Goal: Information Seeking & Learning: Learn about a topic

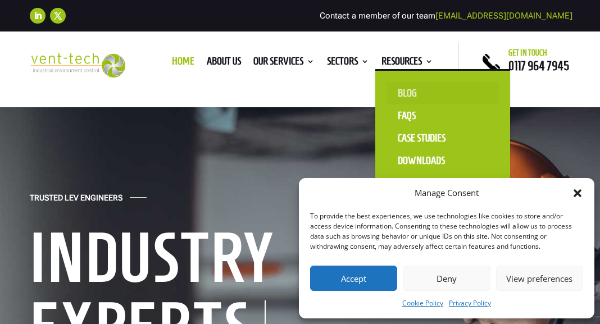
click at [409, 90] on link "Blog" at bounding box center [443, 93] width 112 height 22
click at [411, 96] on link "Blog" at bounding box center [443, 93] width 112 height 22
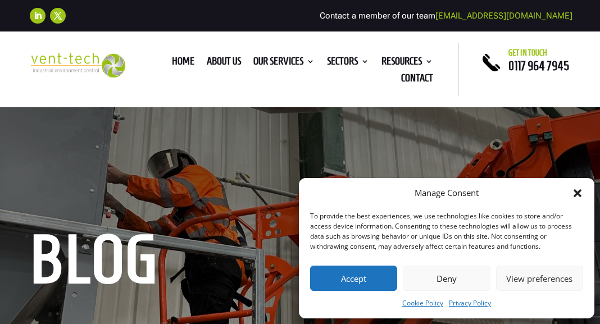
click at [581, 195] on icon "Close dialog" at bounding box center [578, 193] width 8 height 8
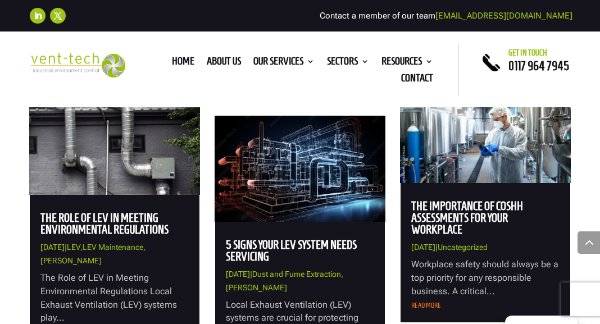
scroll to position [969, 0]
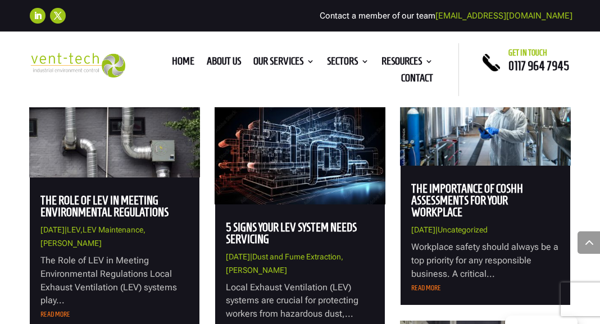
click at [130, 214] on link "The Role of LEV in Meeting Environmental Regulations" at bounding box center [104, 206] width 128 height 25
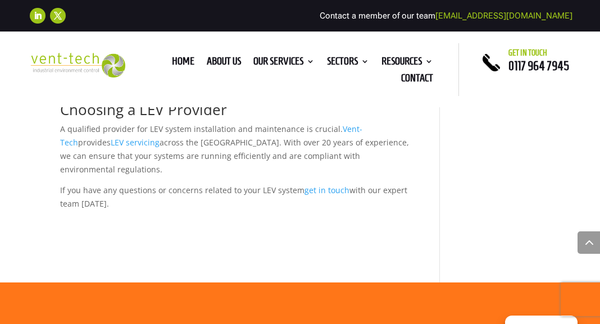
scroll to position [1001, 0]
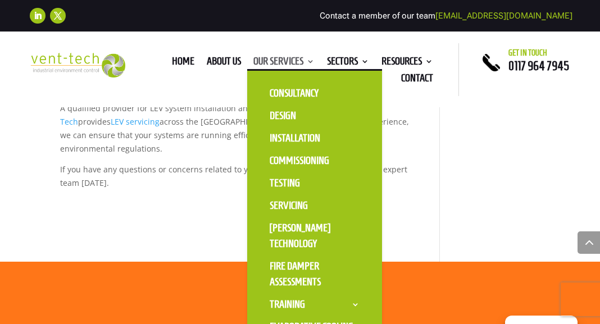
click at [301, 59] on link "Our Services" at bounding box center [284, 63] width 61 height 12
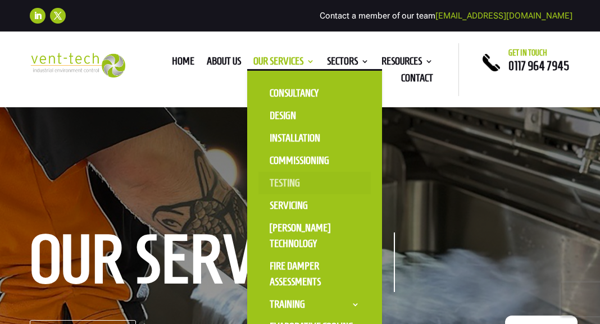
click at [276, 183] on link "Testing" at bounding box center [315, 183] width 112 height 22
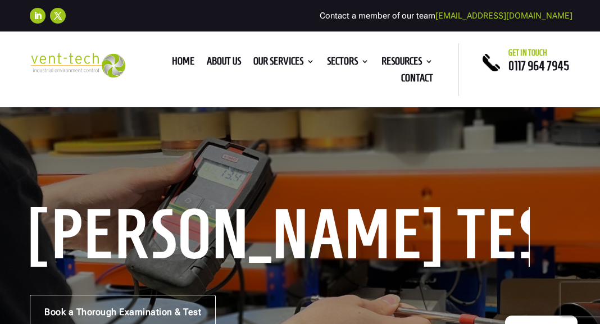
scroll to position [26, 0]
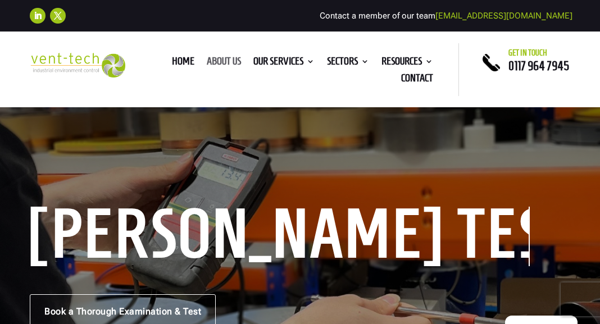
click at [218, 58] on link "About us" at bounding box center [224, 63] width 34 height 12
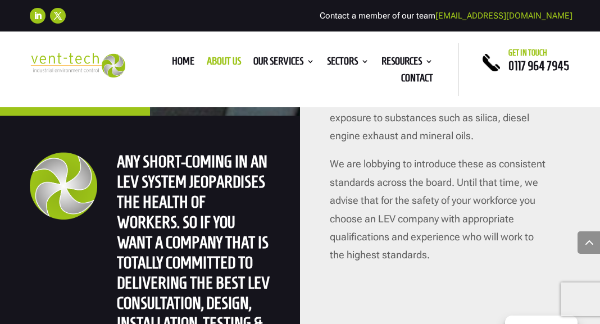
scroll to position [3060, 0]
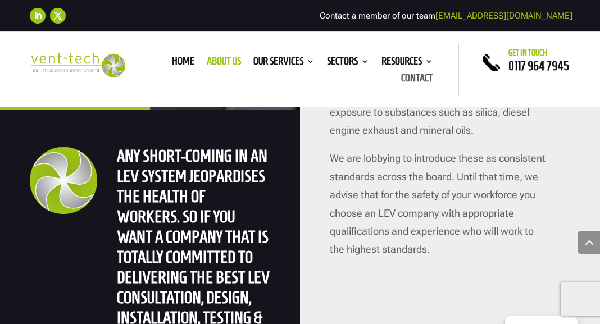
click at [411, 77] on link "Contact" at bounding box center [417, 80] width 32 height 12
